Goal: Check status: Check status

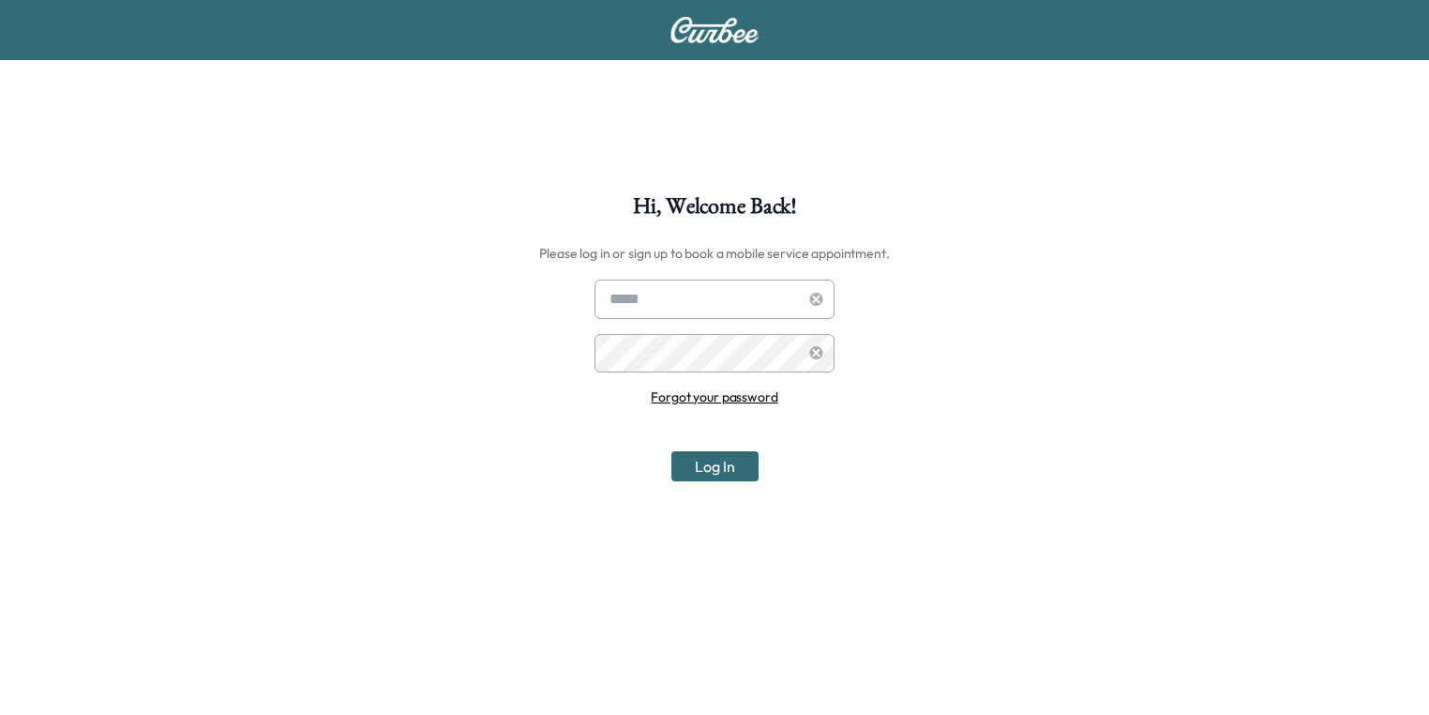
click at [677, 304] on input "text" at bounding box center [714, 298] width 240 height 39
click at [675, 304] on input "text" at bounding box center [714, 298] width 240 height 39
type input "**********"
click at [671, 451] on button "Log In" at bounding box center [714, 466] width 87 height 30
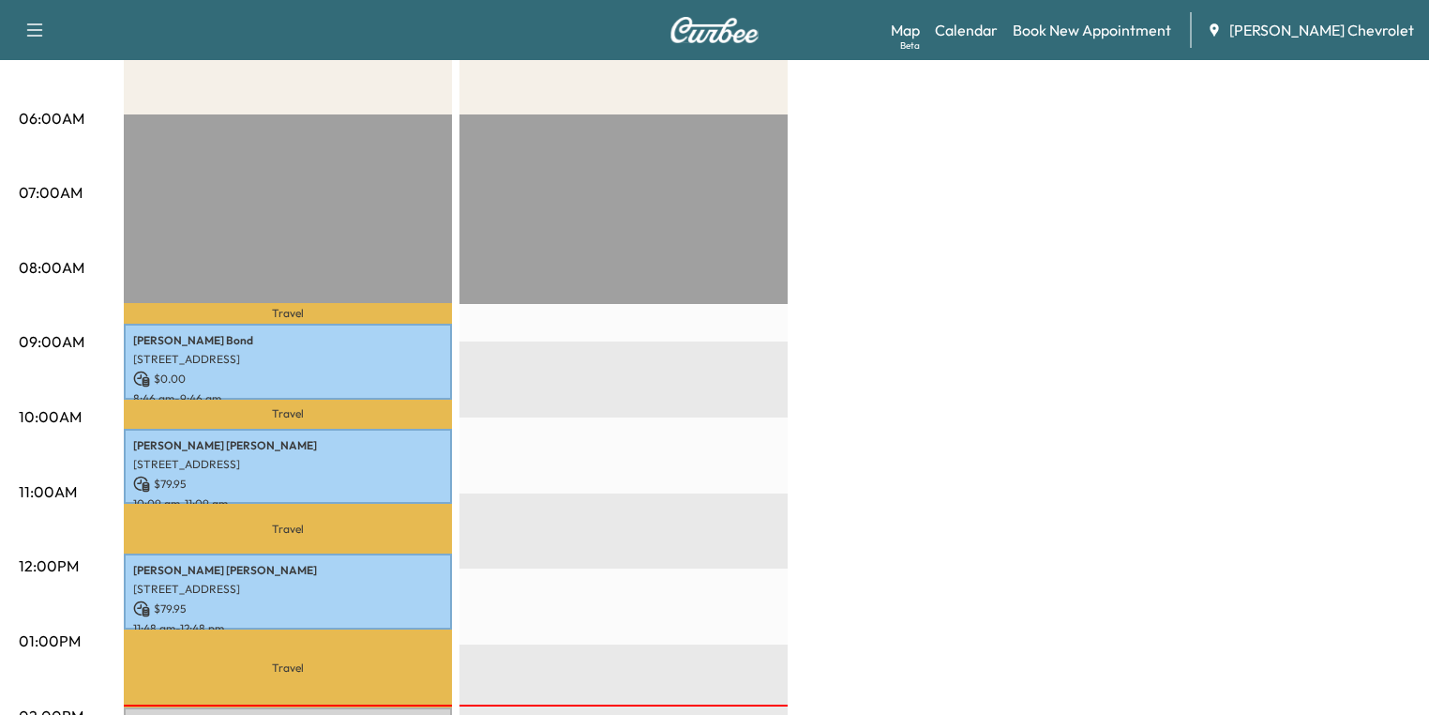
scroll to position [450, 0]
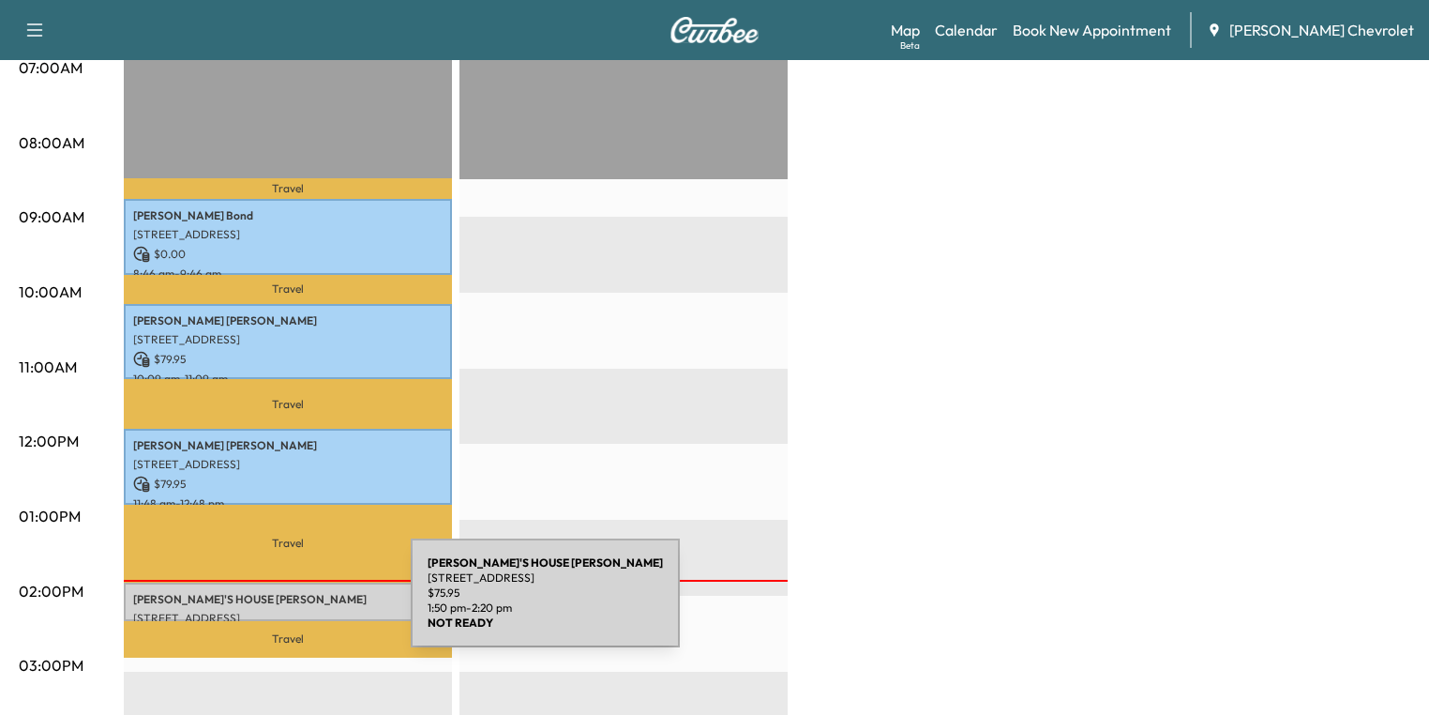
click at [270, 610] on p "[STREET_ADDRESS]" at bounding box center [287, 617] width 309 height 15
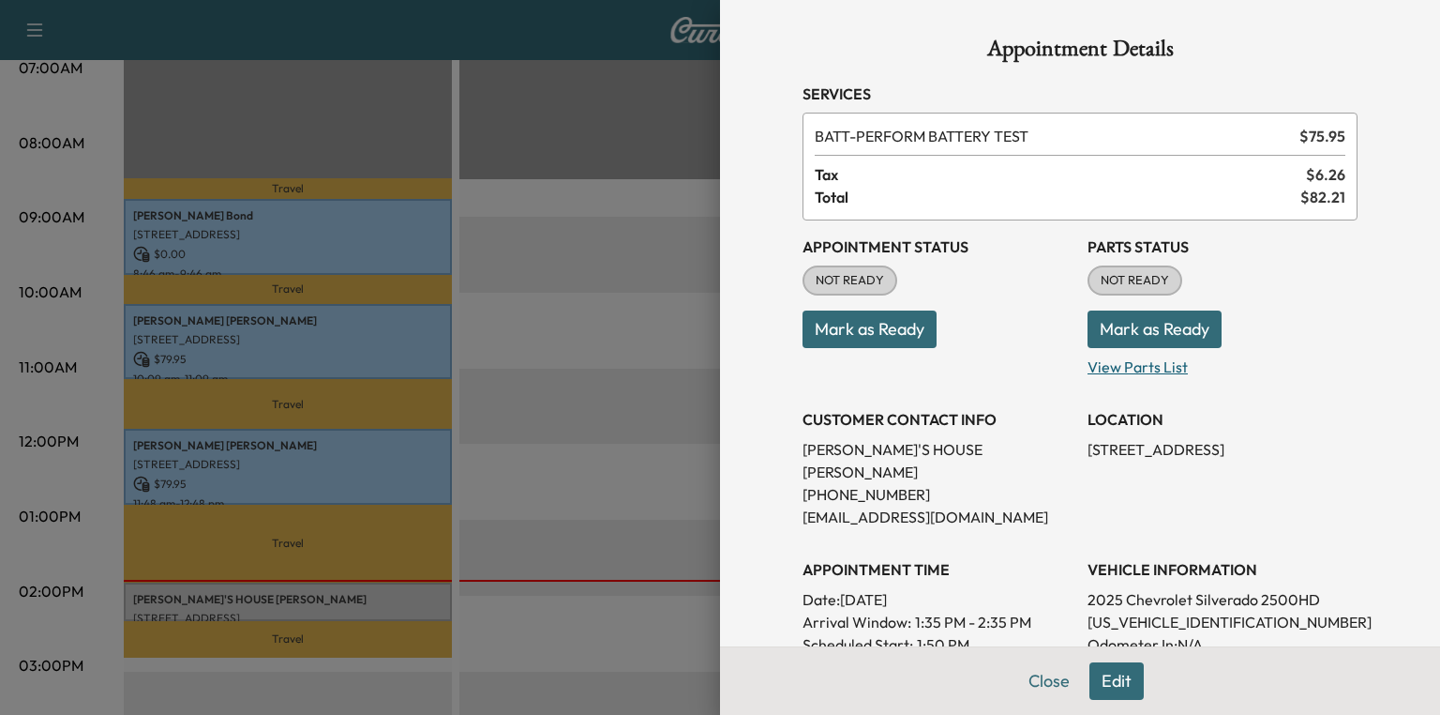
click at [1128, 365] on p "View Parts List" at bounding box center [1223, 363] width 270 height 30
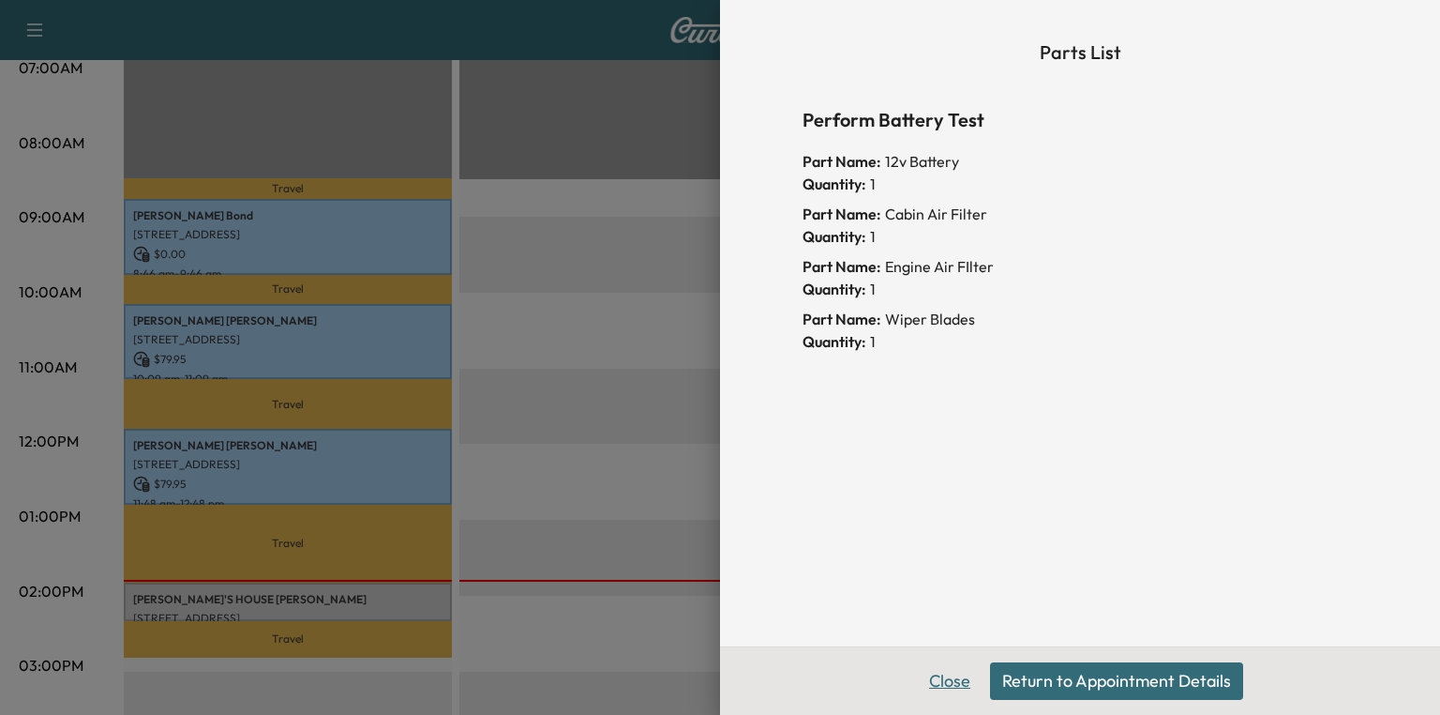
click at [953, 679] on button "Close" at bounding box center [950, 681] width 66 height 38
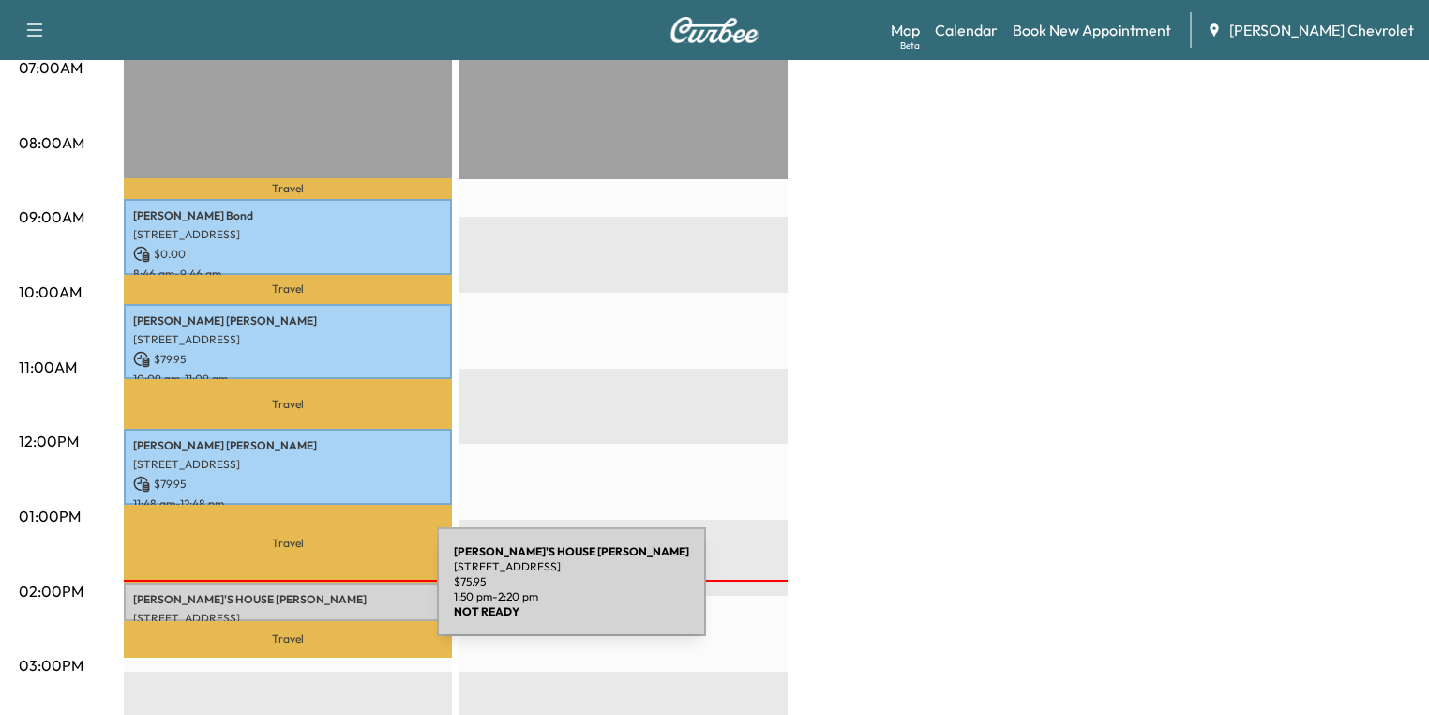
click at [296, 593] on p "[PERSON_NAME]'S HOUSE [PERSON_NAME]" at bounding box center [287, 599] width 309 height 15
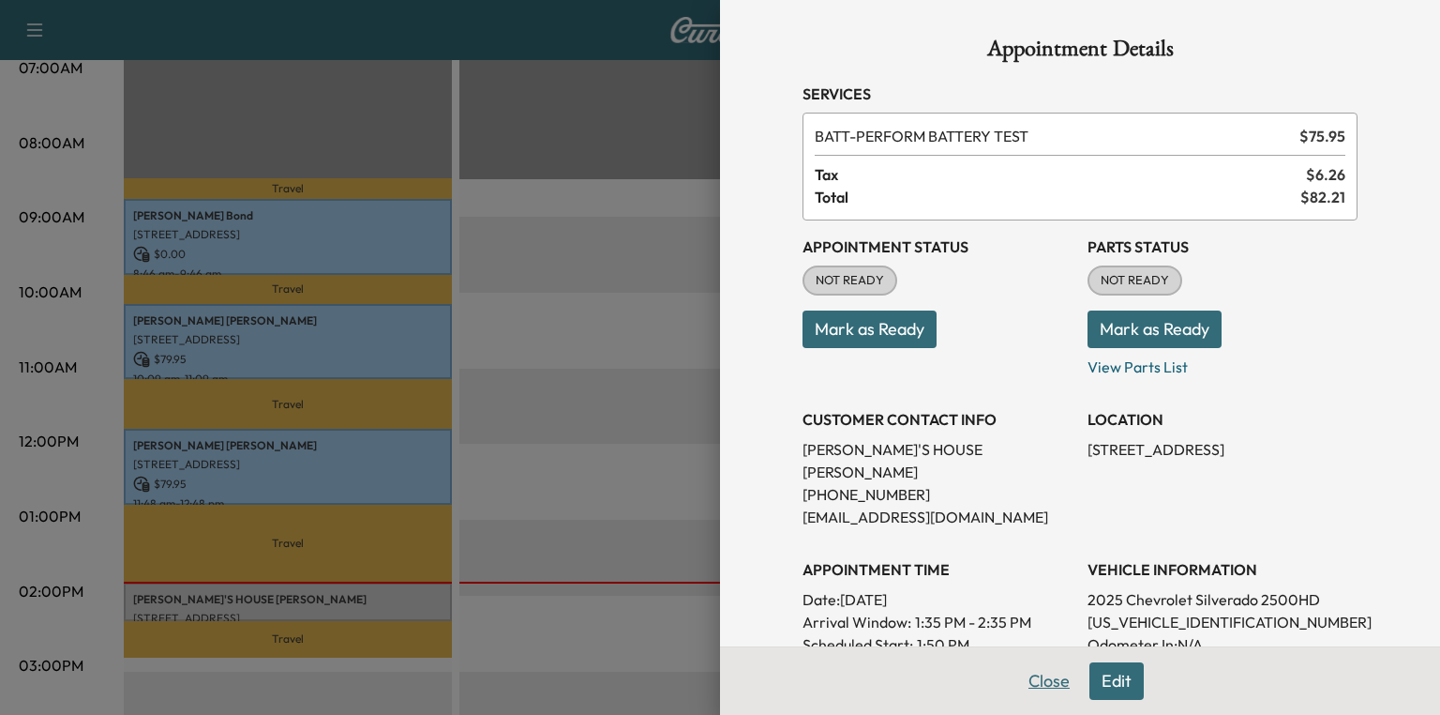
click at [1033, 680] on button "Close" at bounding box center [1049, 681] width 66 height 38
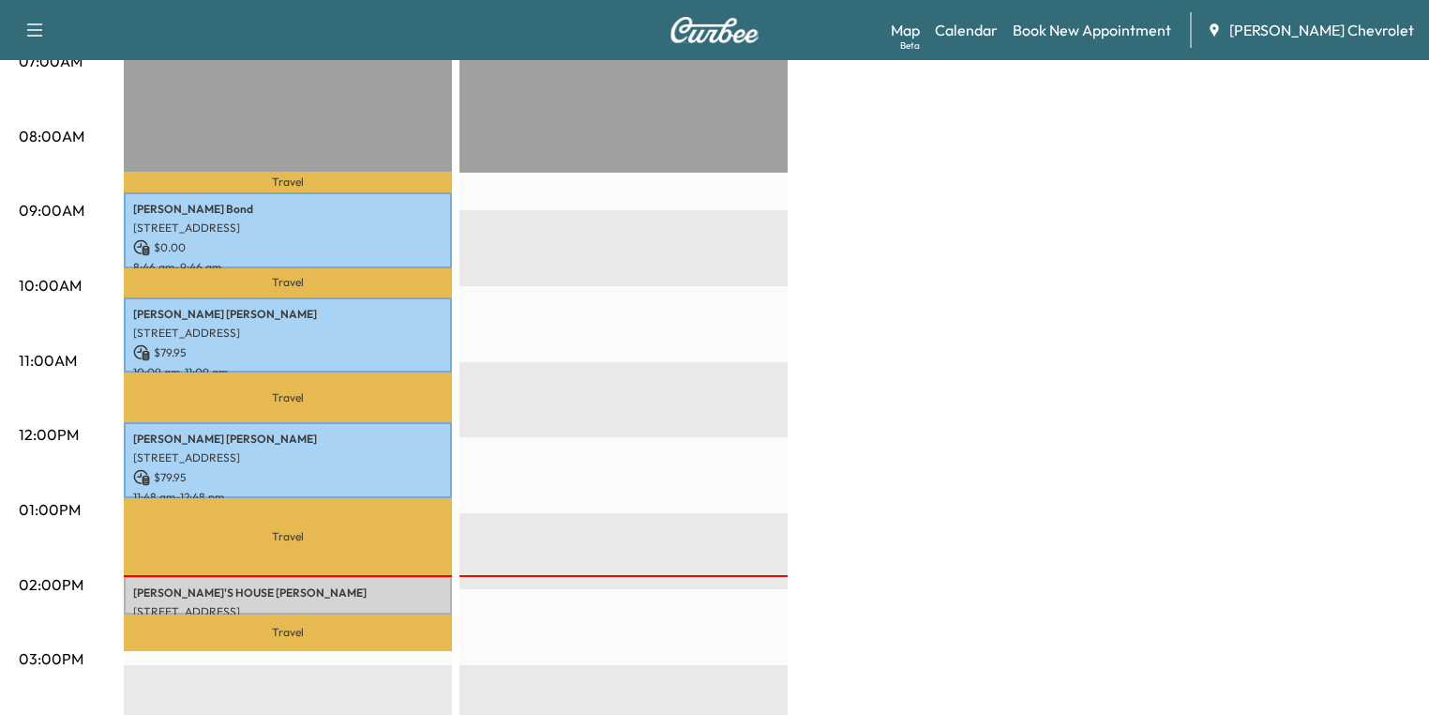
scroll to position [600, 0]
